Goal: Task Accomplishment & Management: Manage account settings

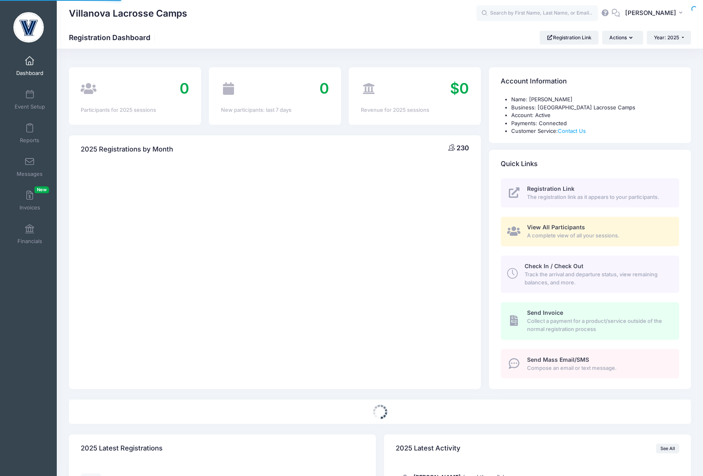
select select
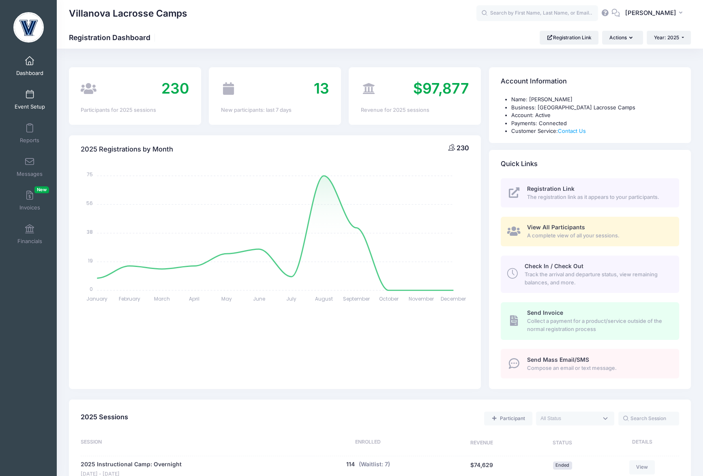
click at [27, 107] on span "Event Setup" at bounding box center [30, 106] width 30 height 7
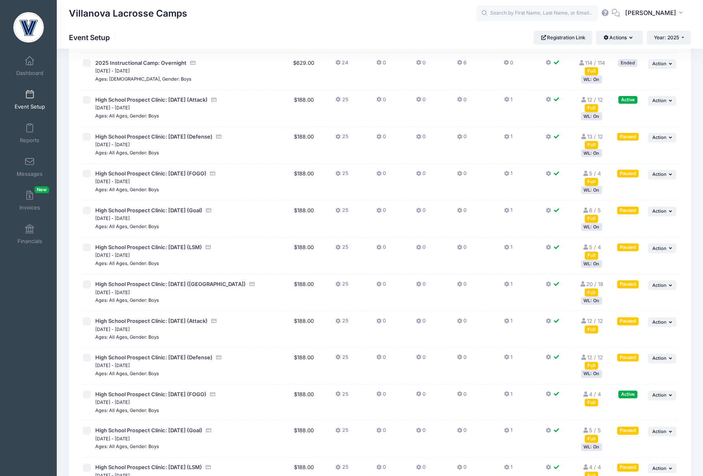
scroll to position [15, 0]
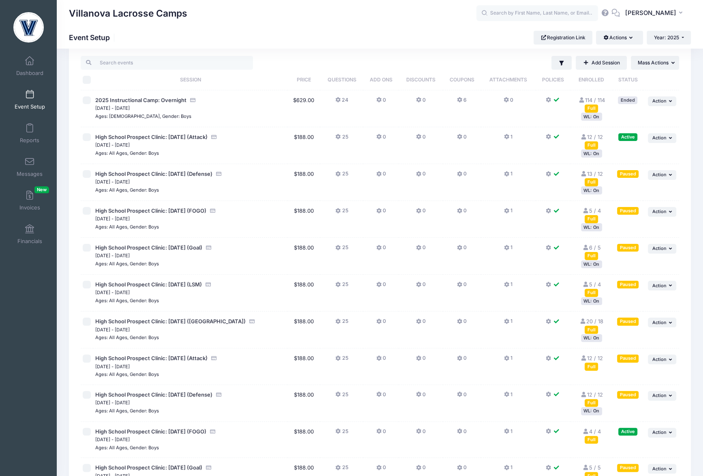
click at [589, 156] on div "WL: On" at bounding box center [591, 154] width 21 height 8
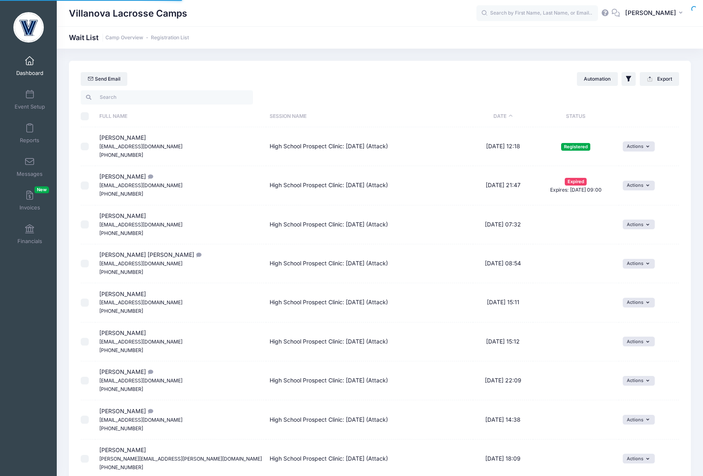
select select "50"
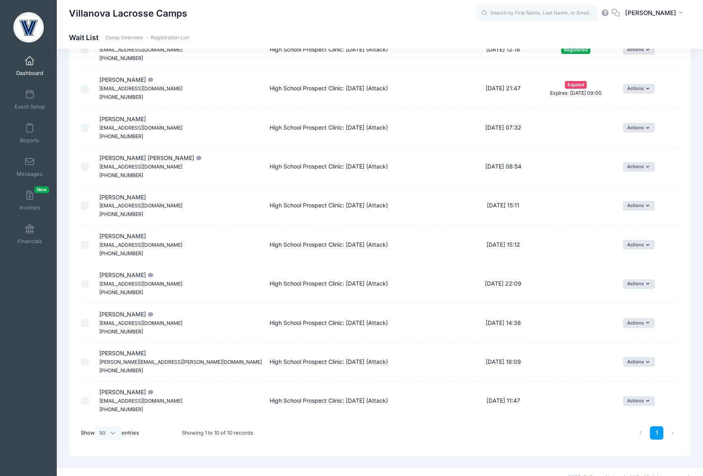
scroll to position [94, 0]
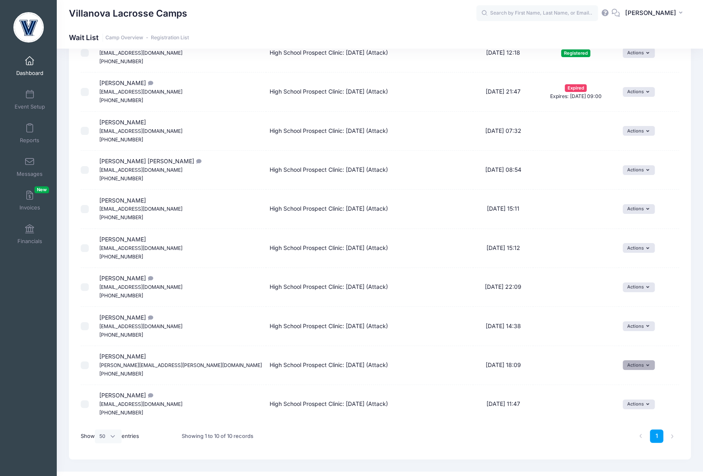
click at [646, 366] on icon "button" at bounding box center [649, 366] width 6 height 0
click at [632, 380] on link "Invite" at bounding box center [626, 381] width 35 height 15
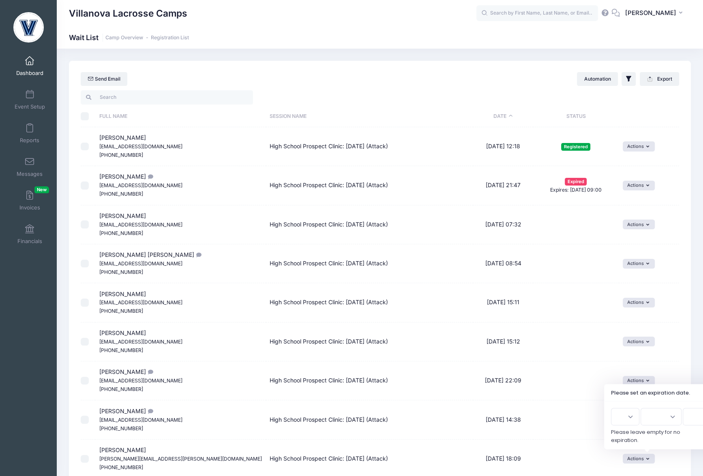
click at [633, 414] on select "1 2 3 4 5 6 7 8 9 10 11 12 13 14 15 16 17 18 19 20 21 22 23 24 25 26 27 28 29 3…" at bounding box center [625, 416] width 28 height 17
click at [611, 409] on select "1 2 3 4 5 6 7 8 9 10 11 12 13 14 15 16 17 18 19 20 21 22 23 24 25 26 27 28 29 3…" at bounding box center [625, 416] width 28 height 17
click at [667, 415] on select "Jan Feb Mar Apr May Jun Jul Aug Sep Oct Nov Dec" at bounding box center [661, 416] width 41 height 17
click at [621, 417] on select "1 2 3 4 5 6 7 8 9 10 11 12 13 14 15 16 17 18 19 20 21 22 23 24 25 26 27 28 29 3…" at bounding box center [625, 416] width 28 height 17
select select "18"
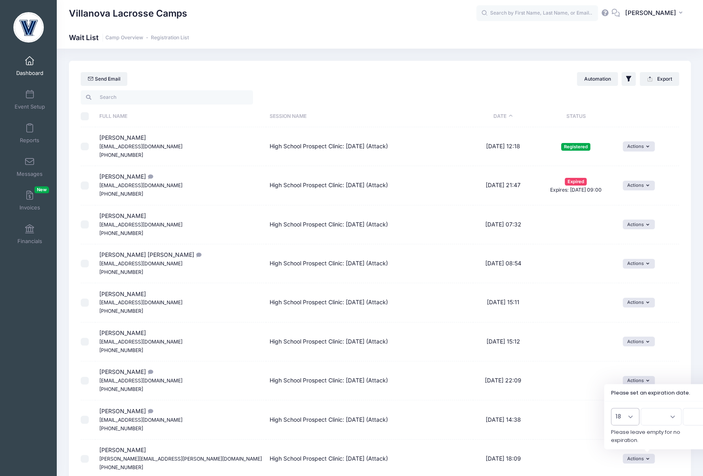
click at [611, 409] on select "1 2 3 4 5 6 7 8 9 10 11 12 13 14 15 16 17 18 19 20 21 22 23 24 25 26 27 28 29 3…" at bounding box center [625, 416] width 28 height 17
click at [666, 422] on select "Jan Feb Mar Apr May Jun Jul Aug Sep Oct Nov Dec" at bounding box center [661, 416] width 41 height 17
select select "8"
click at [641, 409] on select "Jan Feb Mar Apr May Jun Jul Aug Sep Oct Nov Dec" at bounding box center [661, 416] width 41 height 17
click at [687, 418] on select "2026 2025" at bounding box center [701, 416] width 36 height 17
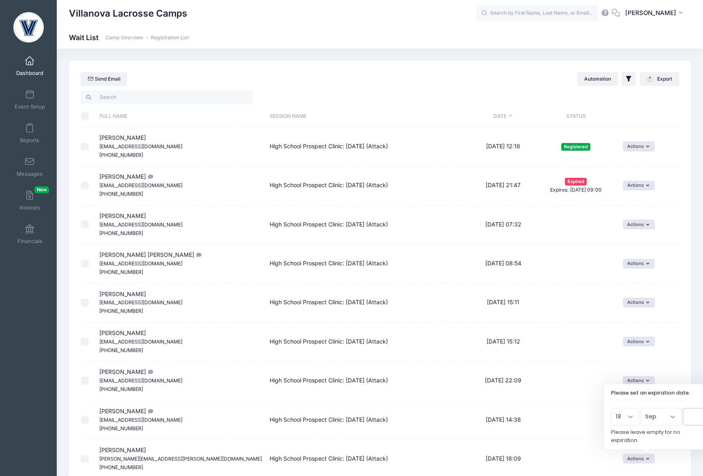
select select "2025"
click at [683, 409] on select "2026 2025" at bounding box center [701, 416] width 36 height 17
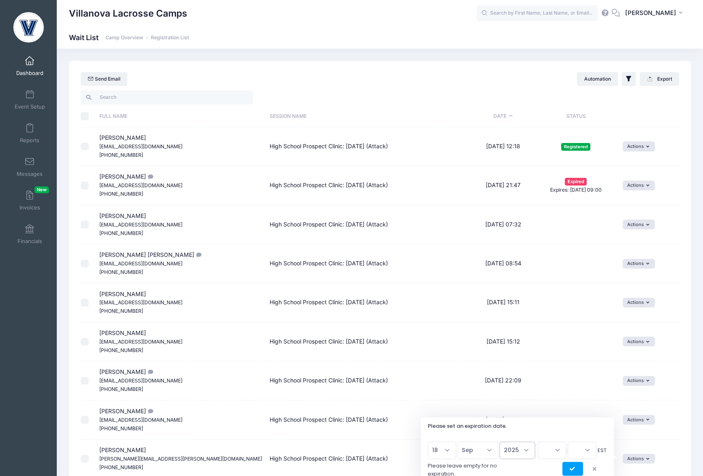
scroll to position [5, 0]
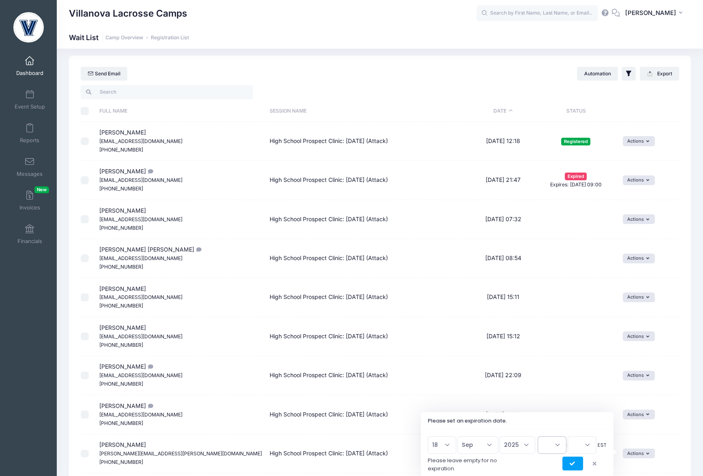
click at [554, 444] on select "00 01 02 03 04 05 06 07 08 09 10 11 12 13 14 15 16 17 18 19 20 21 22 23" at bounding box center [552, 445] width 29 height 17
select select "18"
click at [538, 437] on select "00 01 02 03 04 05 06 07 08 09 10 11 12 13 14 15 16 17 18 19 20 21 22 23" at bounding box center [552, 445] width 29 height 17
click at [588, 439] on select "00 15 30 45" at bounding box center [582, 445] width 29 height 17
select select "0"
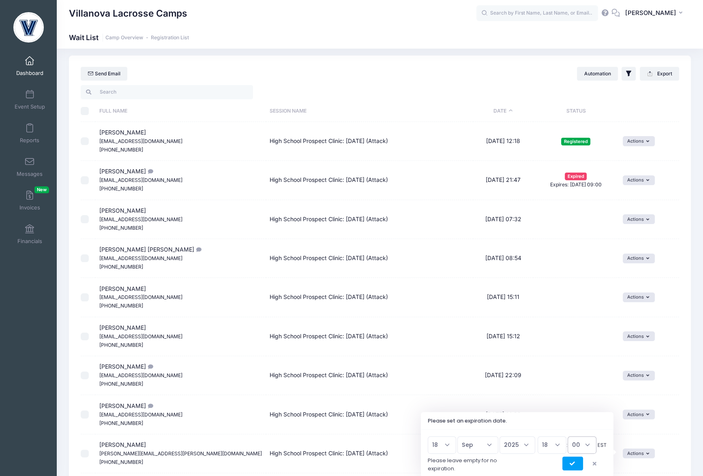
click at [568, 437] on select "00 15 30 45" at bounding box center [582, 445] width 29 height 17
click at [574, 464] on icon "submit" at bounding box center [573, 464] width 6 height 0
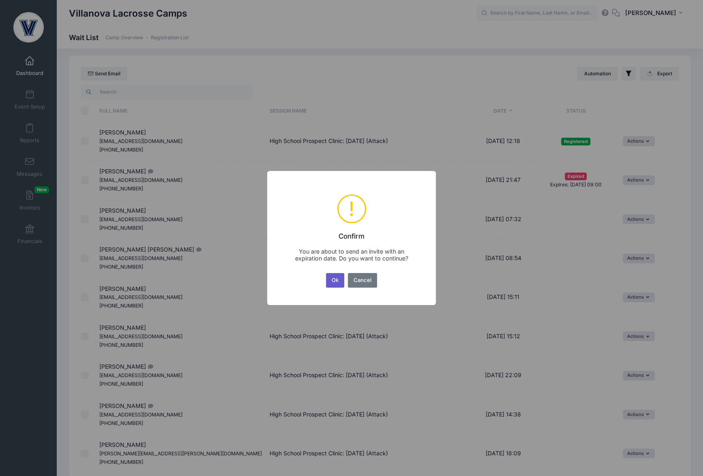
click at [333, 278] on button "Ok" at bounding box center [335, 280] width 19 height 15
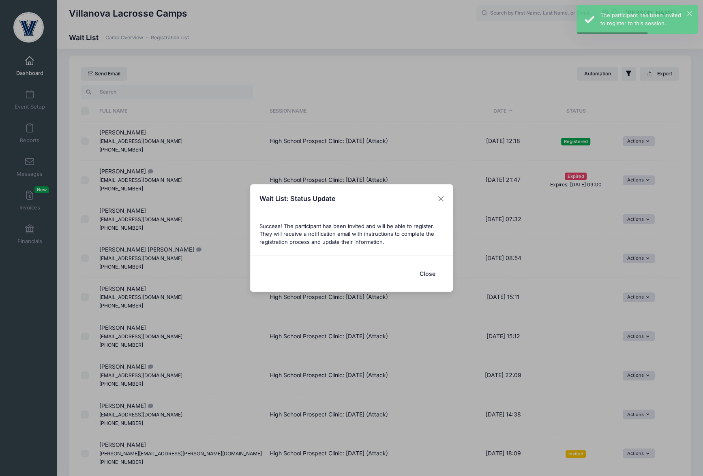
click at [422, 277] on button "Close" at bounding box center [427, 273] width 32 height 17
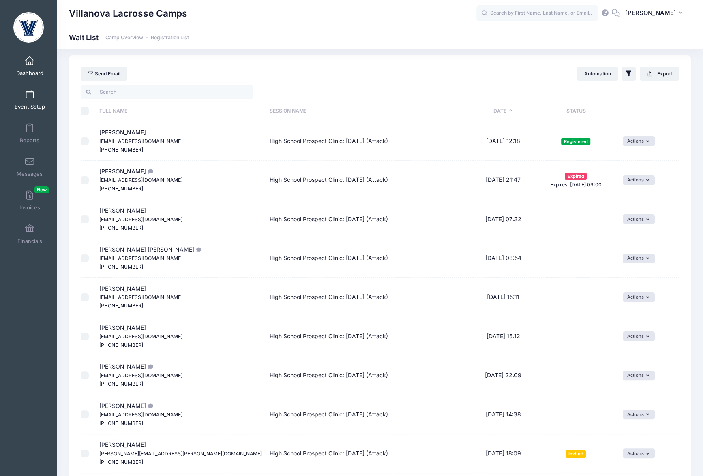
click at [30, 97] on span at bounding box center [30, 94] width 0 height 9
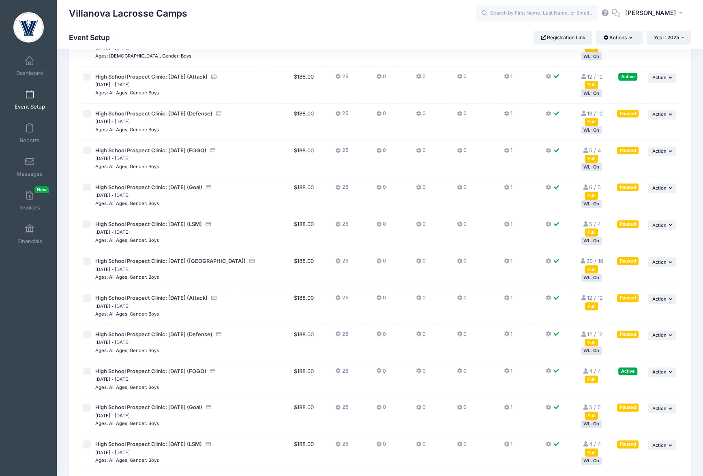
scroll to position [62, 0]
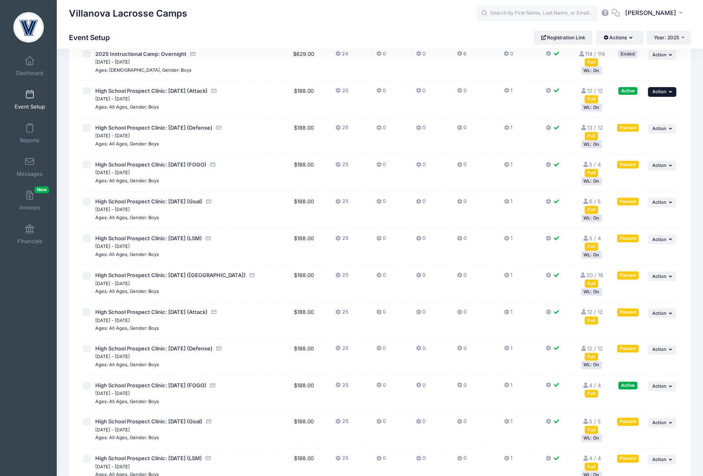
click at [661, 90] on span "Action" at bounding box center [659, 92] width 14 height 6
click at [628, 108] on link "Pause Session" at bounding box center [635, 109] width 73 height 15
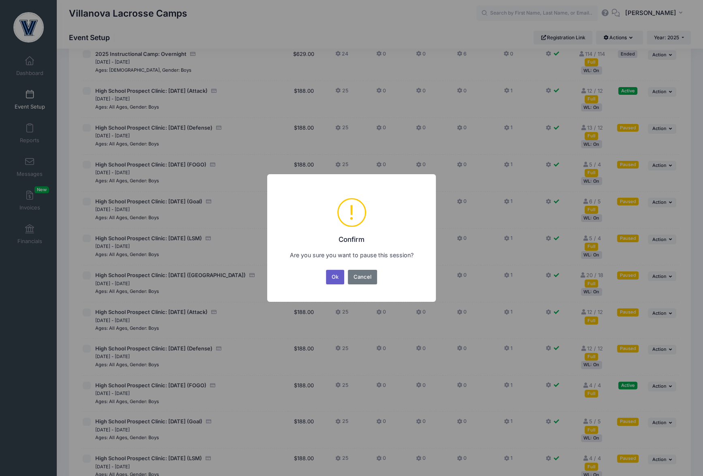
click at [337, 282] on button "Ok" at bounding box center [335, 277] width 19 height 15
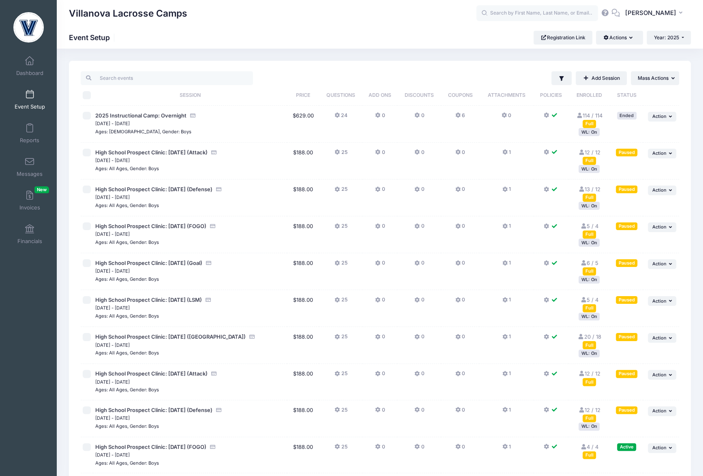
scroll to position [180, 0]
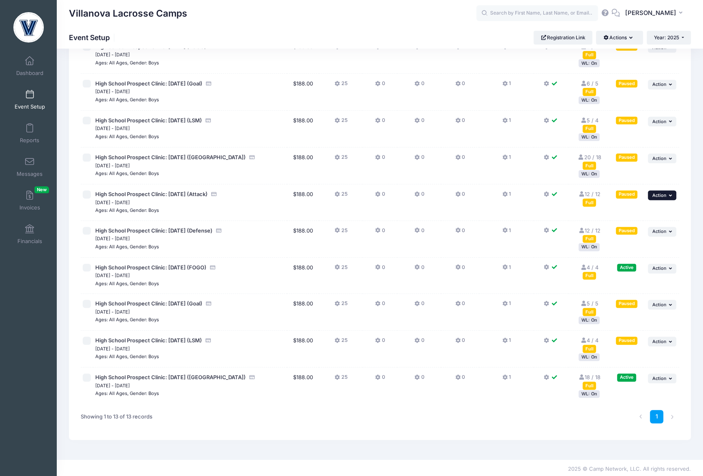
click at [655, 191] on button "... Action" at bounding box center [662, 196] width 28 height 10
click at [642, 212] on link "Resume Session" at bounding box center [635, 211] width 73 height 15
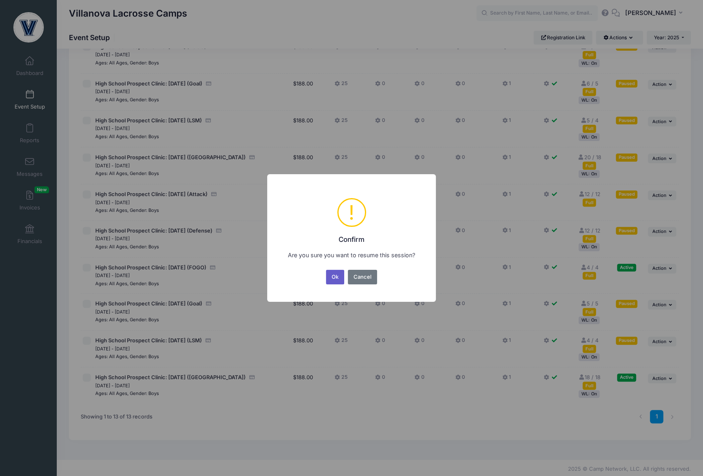
click at [327, 282] on button "Ok" at bounding box center [335, 277] width 19 height 15
